Goal: Transaction & Acquisition: Purchase product/service

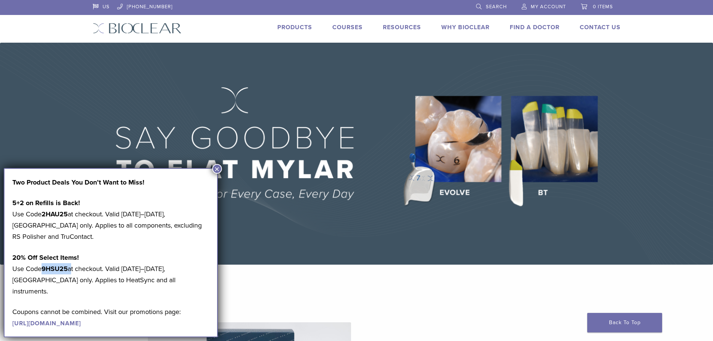
drag, startPoint x: 43, startPoint y: 268, endPoint x: 68, endPoint y: 272, distance: 25.4
click at [70, 273] on p "20% Off Select Items! Use Code 9HSU25 at checkout. Valid August 18–24, 2025, US…" at bounding box center [110, 274] width 197 height 45
click at [596, 6] on span "0 items" at bounding box center [603, 7] width 20 height 6
click at [575, 8] on li "0 items" at bounding box center [596, 7] width 47 height 14
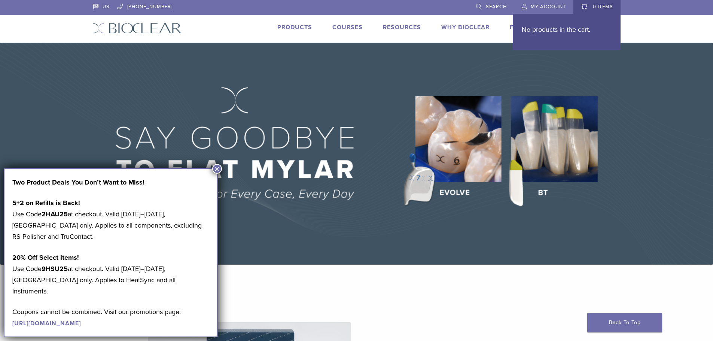
click at [536, 8] on span "My Account" at bounding box center [548, 7] width 35 height 6
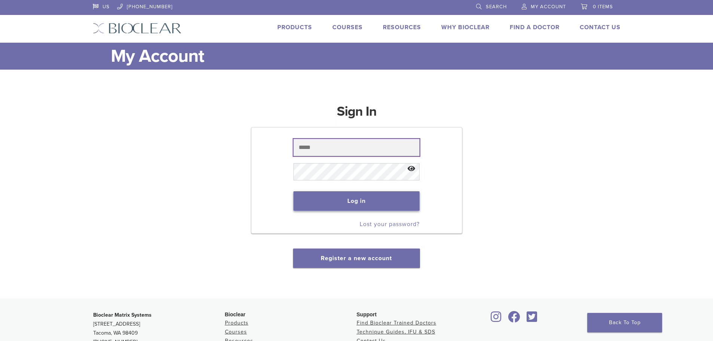
type input "**********"
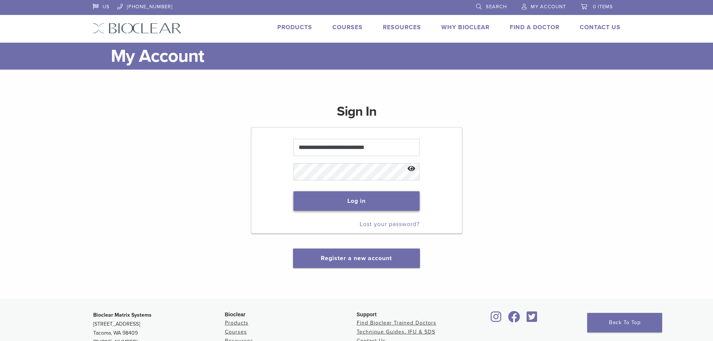
click at [328, 191] on button "Log in" at bounding box center [356, 200] width 126 height 19
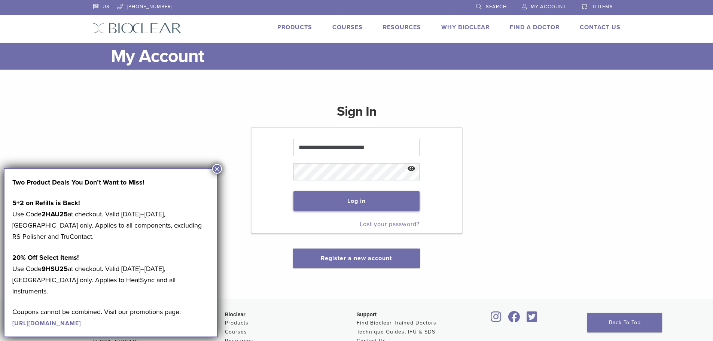
click at [359, 200] on button "Log in" at bounding box center [356, 200] width 126 height 19
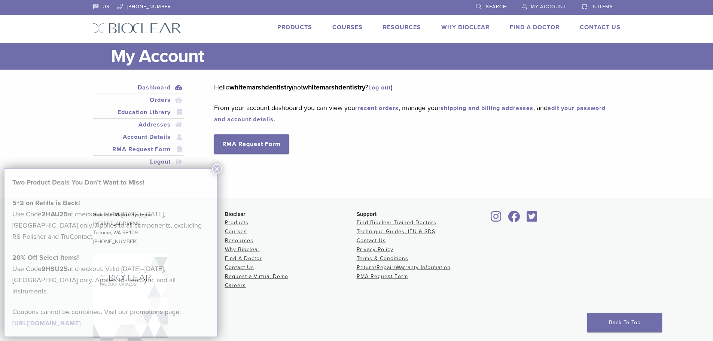
click at [592, 10] on link "5 items" at bounding box center [597, 5] width 32 height 11
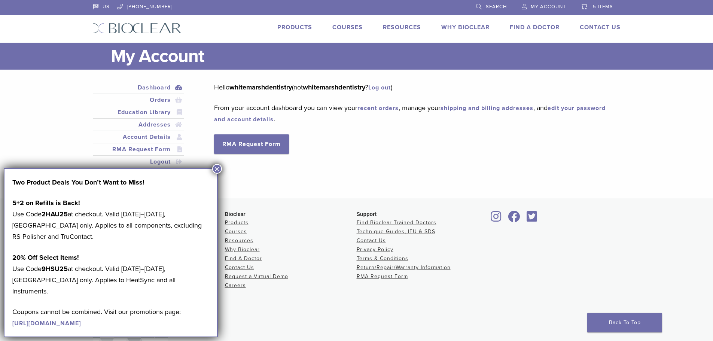
click at [598, 4] on span "5 items" at bounding box center [603, 7] width 20 height 6
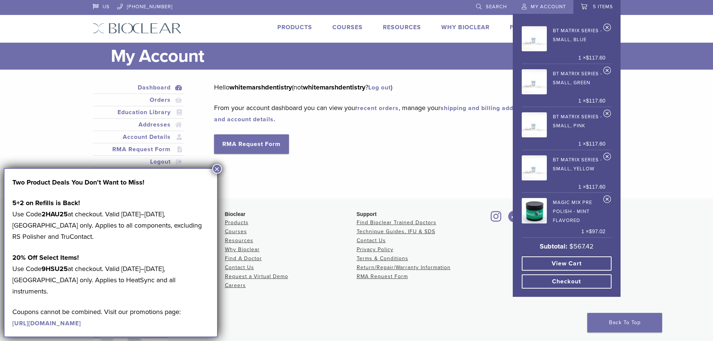
click at [571, 264] on link "View cart" at bounding box center [567, 263] width 90 height 14
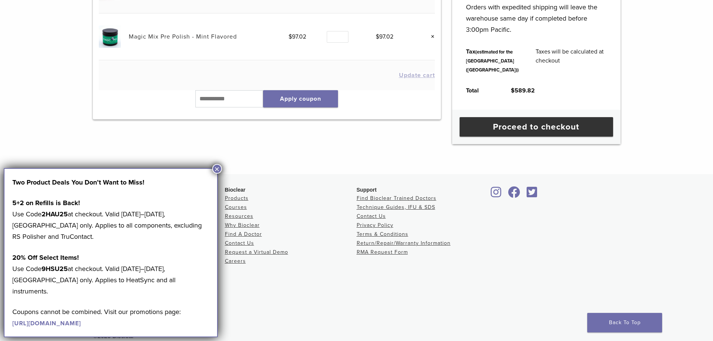
scroll to position [299, 0]
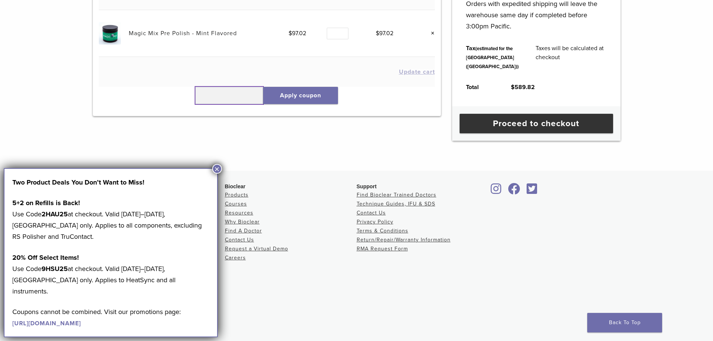
click at [226, 89] on input "text" at bounding box center [229, 95] width 68 height 17
type input "******"
click at [303, 97] on button "Apply coupon" at bounding box center [300, 95] width 75 height 17
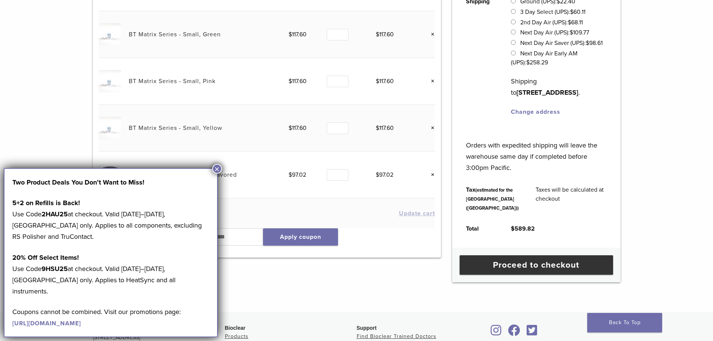
scroll to position [262, 0]
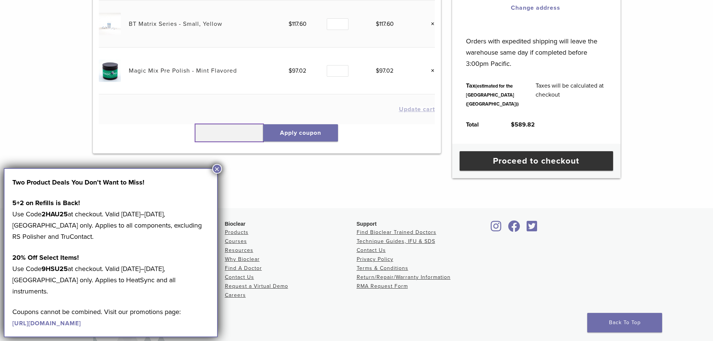
click at [222, 136] on input "text" at bounding box center [229, 132] width 68 height 17
click at [219, 131] on input "text" at bounding box center [229, 132] width 68 height 17
type input "******"
click at [289, 138] on button "Apply coupon" at bounding box center [300, 132] width 75 height 17
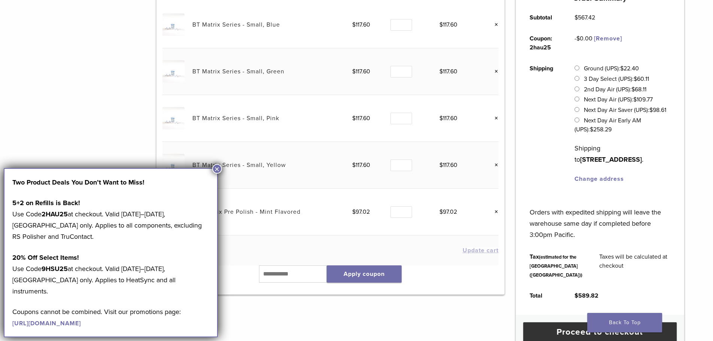
scroll to position [215, 0]
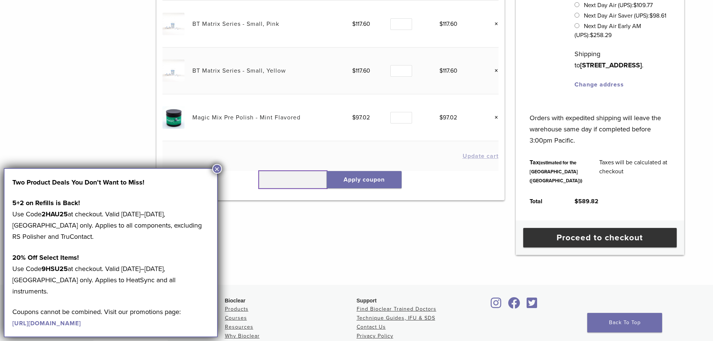
click at [301, 178] on input "text" at bounding box center [293, 179] width 68 height 17
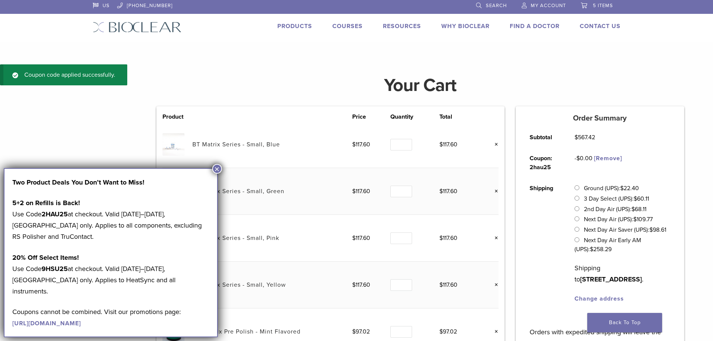
scroll to position [0, 0]
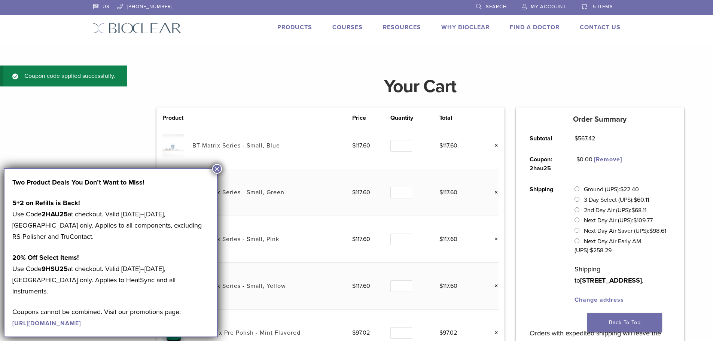
click at [608, 159] on link "[Remove]" at bounding box center [608, 159] width 28 height 7
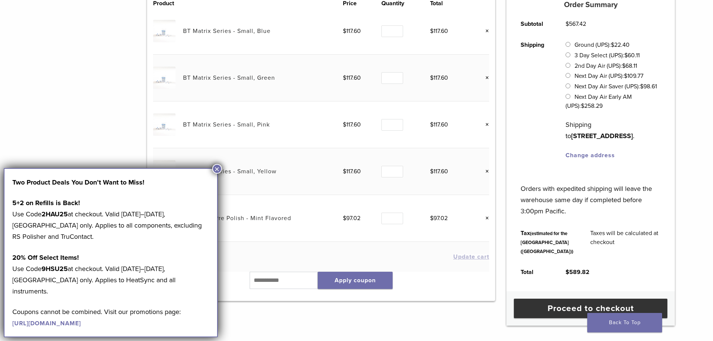
scroll to position [215, 0]
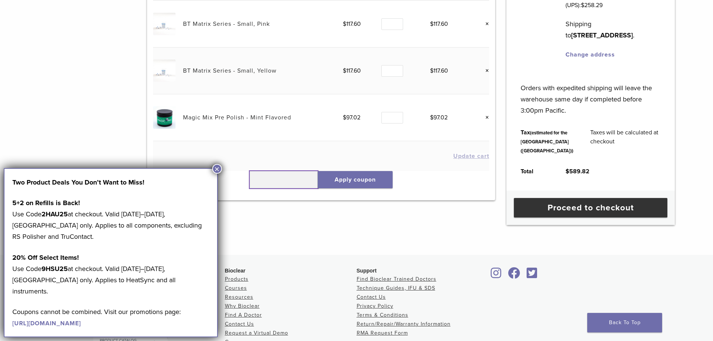
click at [264, 178] on input "text" at bounding box center [284, 179] width 68 height 17
type input "*"
type input "******"
click at [343, 188] on button "Apply coupon" at bounding box center [355, 179] width 75 height 17
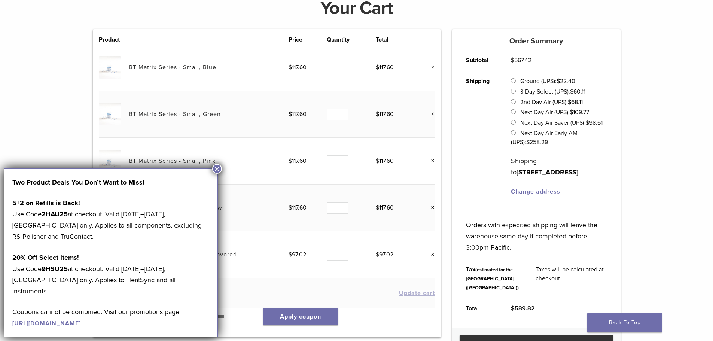
scroll to position [150, 0]
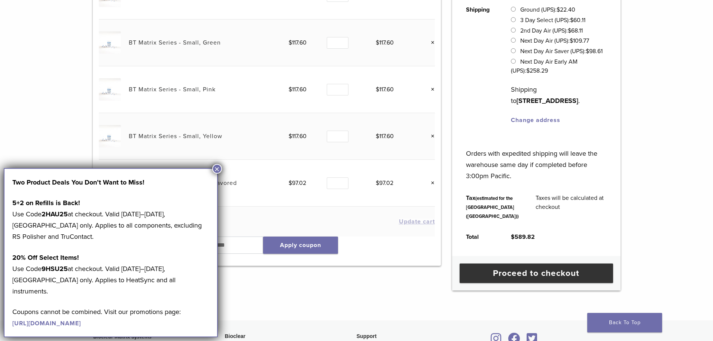
click at [216, 170] on button "×" at bounding box center [217, 169] width 10 height 10
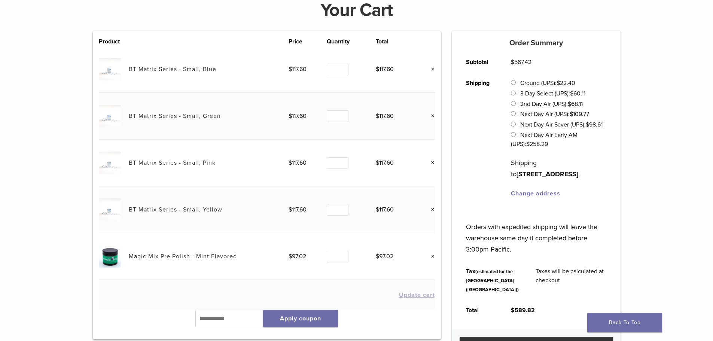
scroll to position [75, 0]
